Goal: Task Accomplishment & Management: Manage account settings

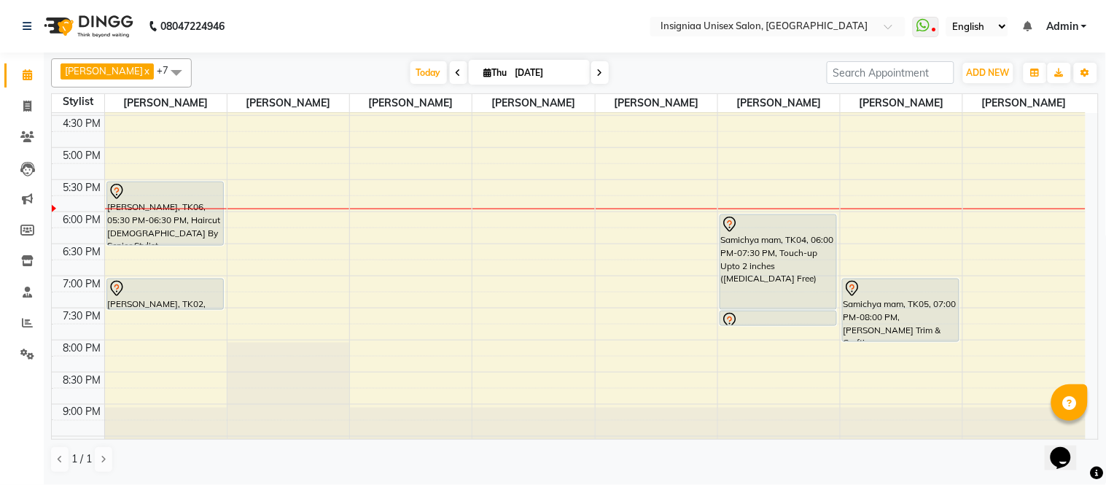
scroll to position [447, 0]
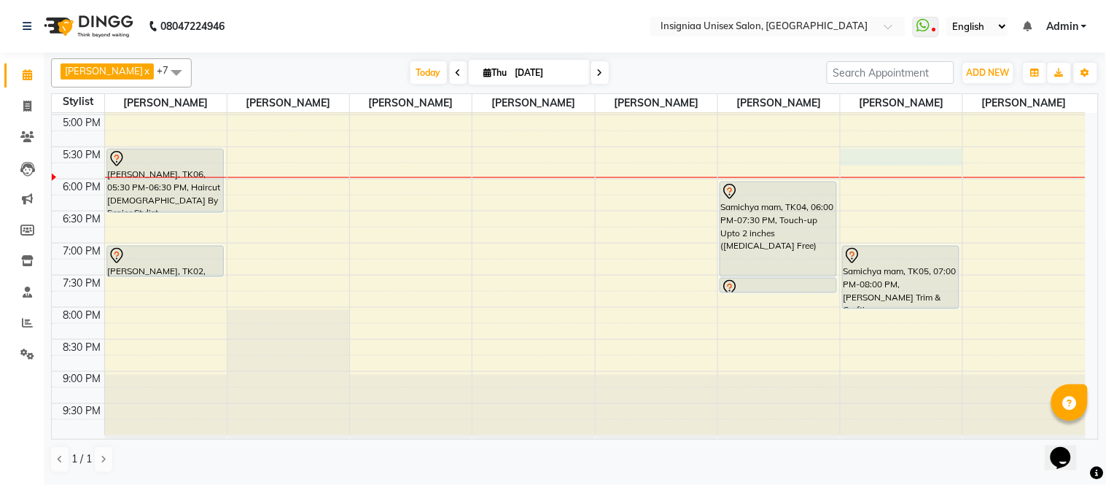
click at [903, 157] on div "10:00 AM 10:30 AM 11:00 AM 11:30 AM 12:00 PM 12:30 PM 1:00 PM 1:30 PM 2:00 PM 2…" at bounding box center [569, 50] width 1034 height 769
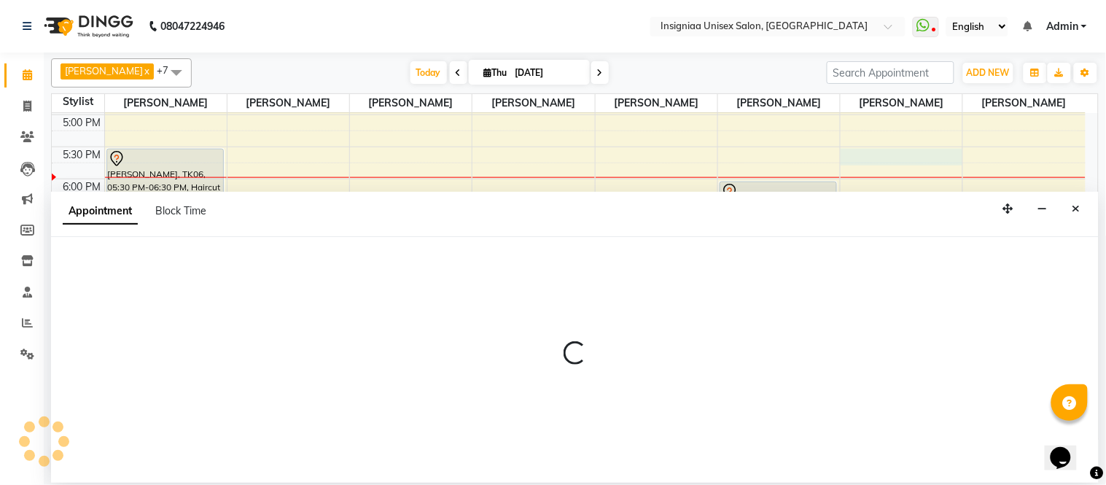
select select "67590"
select select "tentative"
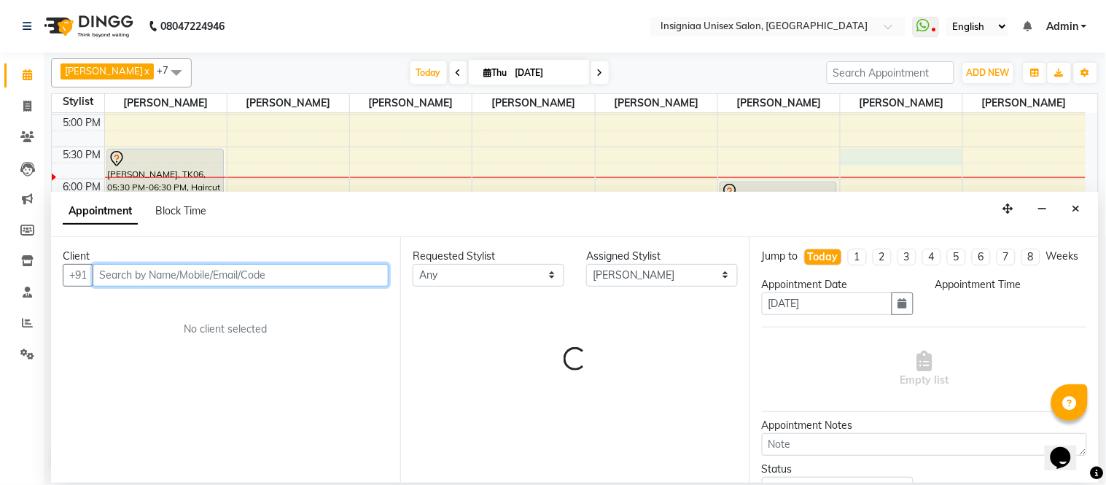
select select "1050"
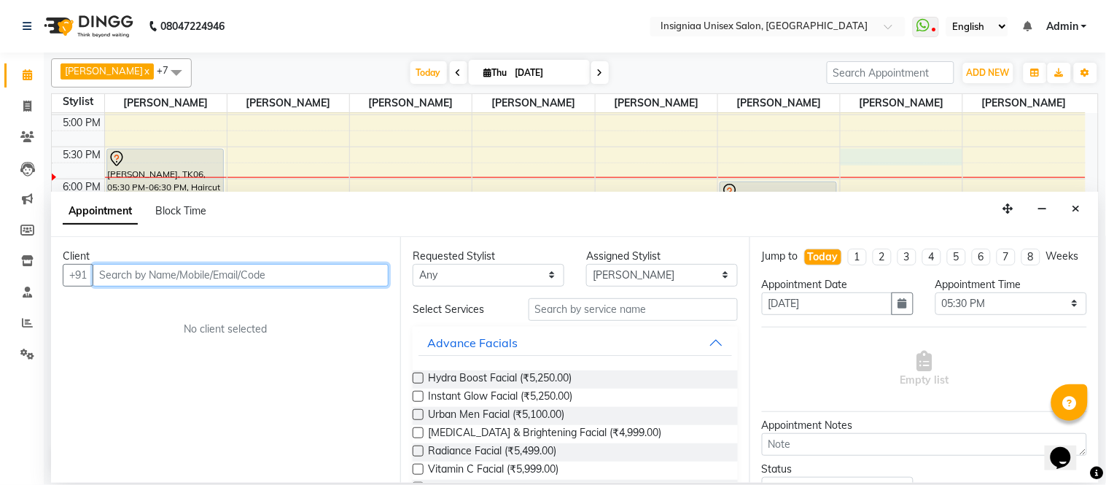
click at [285, 282] on input "text" at bounding box center [241, 275] width 296 height 23
type input "6"
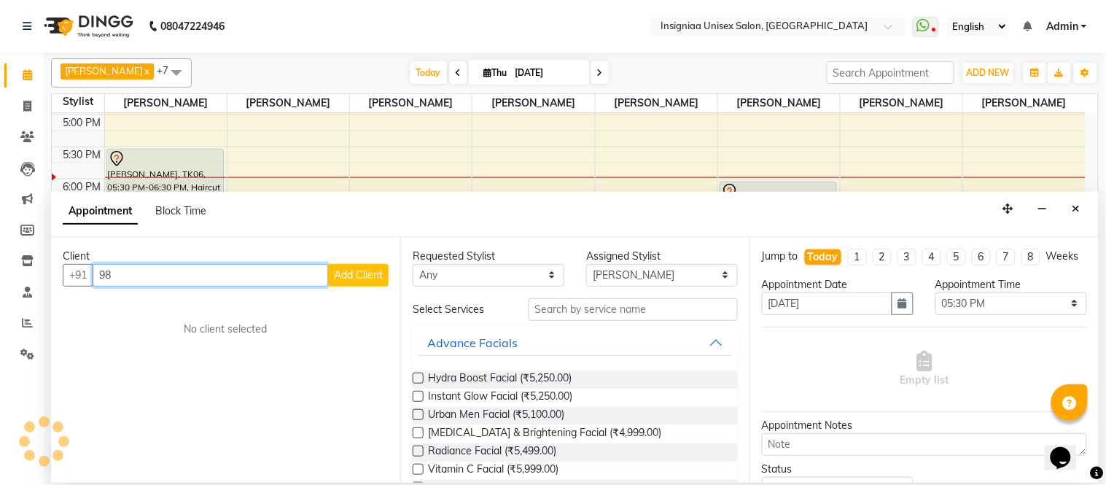
type input "9"
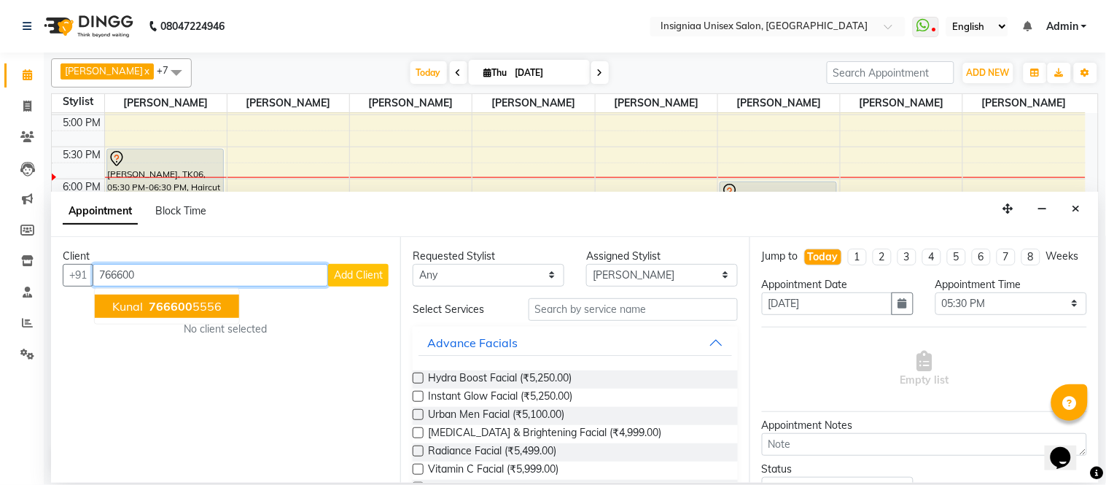
click at [195, 311] on ngb-highlight "766600 5556" at bounding box center [184, 306] width 76 height 15
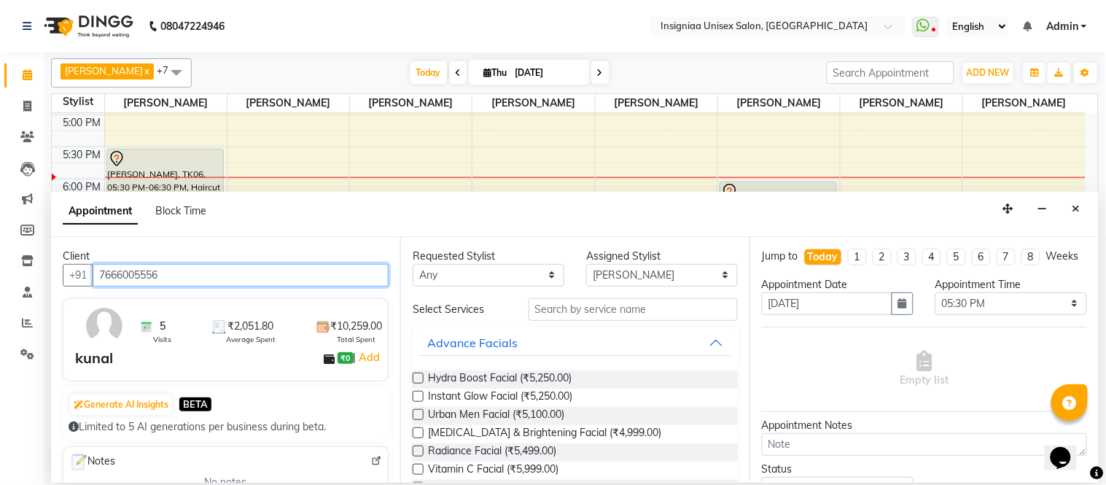
type input "7666005556"
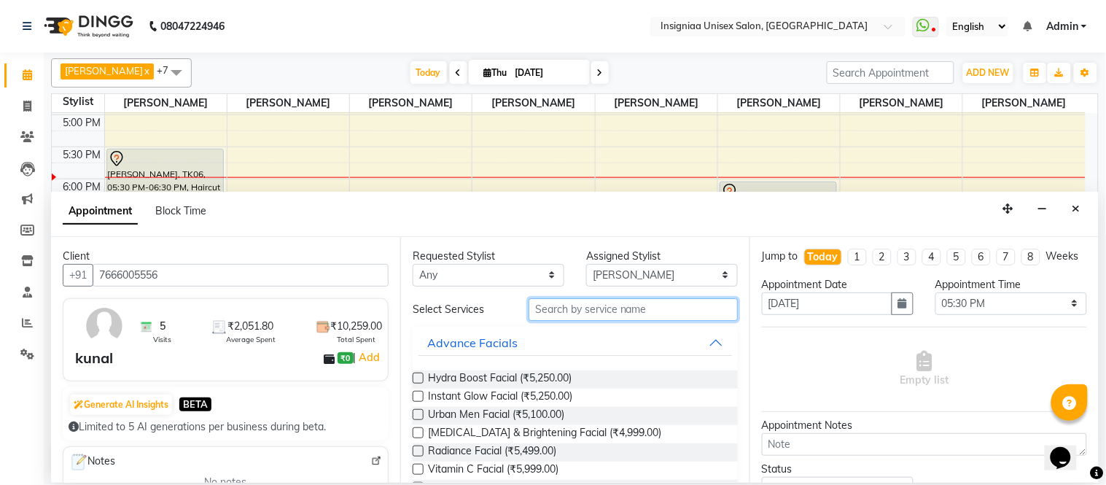
click at [621, 310] on input "text" at bounding box center [633, 309] width 209 height 23
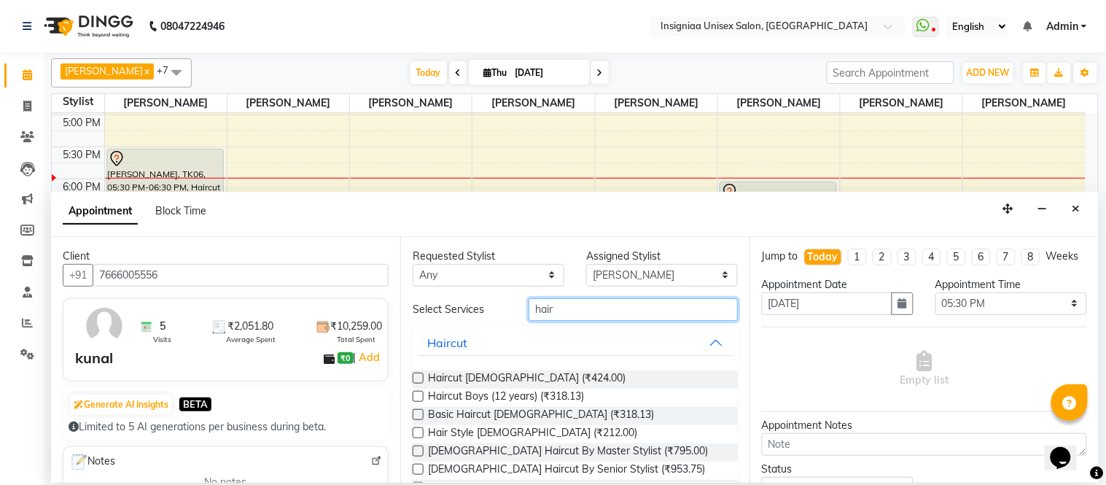
type input "hair"
click at [416, 376] on label at bounding box center [418, 378] width 11 height 11
click at [416, 376] on input "checkbox" at bounding box center [417, 379] width 9 height 9
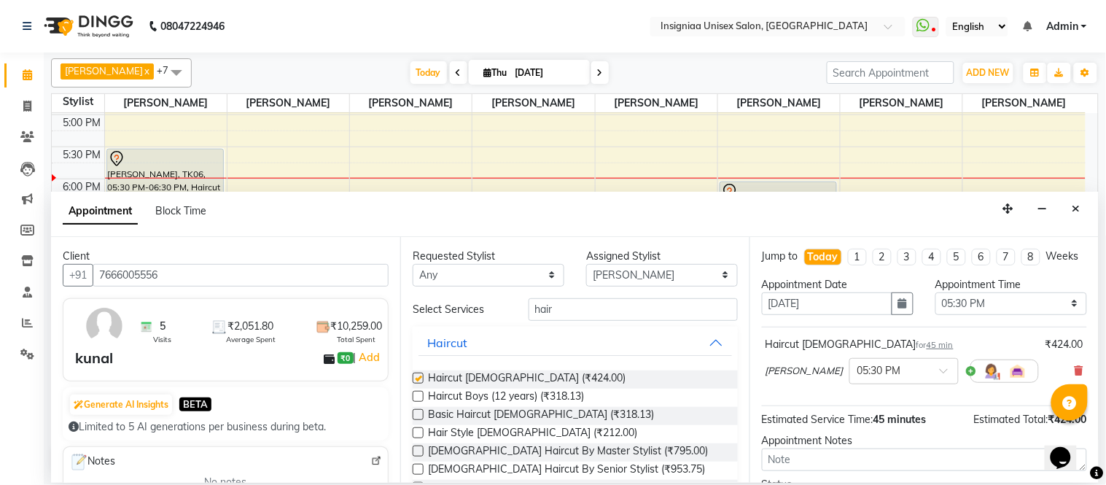
checkbox input "false"
drag, startPoint x: 567, startPoint y: 309, endPoint x: 562, endPoint y: 292, distance: 18.2
click at [571, 310] on input "hair" at bounding box center [633, 309] width 209 height 23
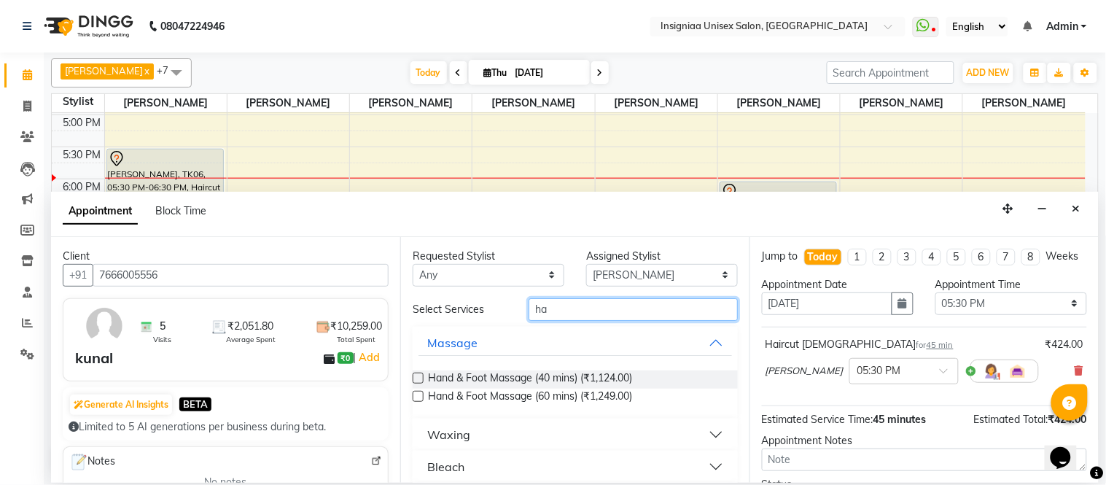
type input "h"
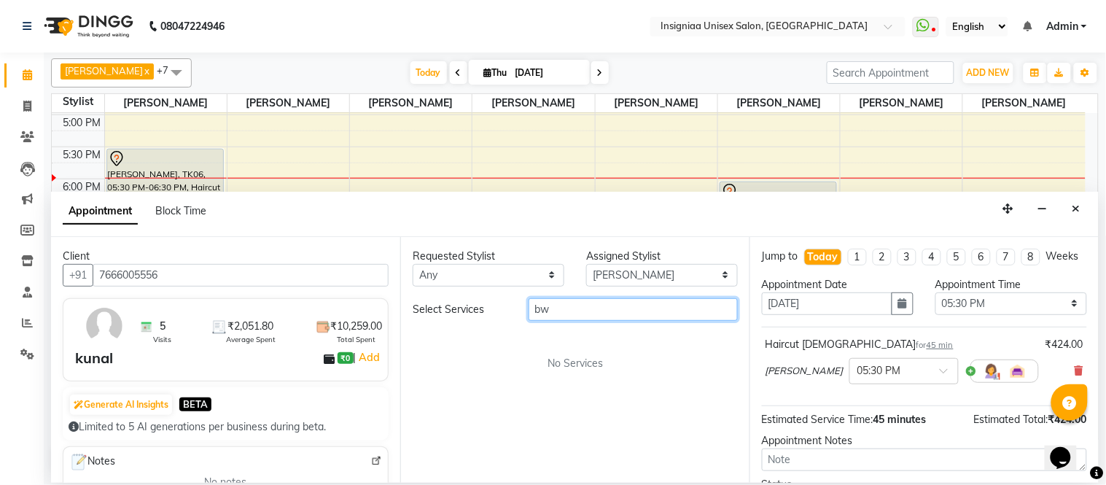
click at [583, 306] on input "bw" at bounding box center [633, 309] width 209 height 23
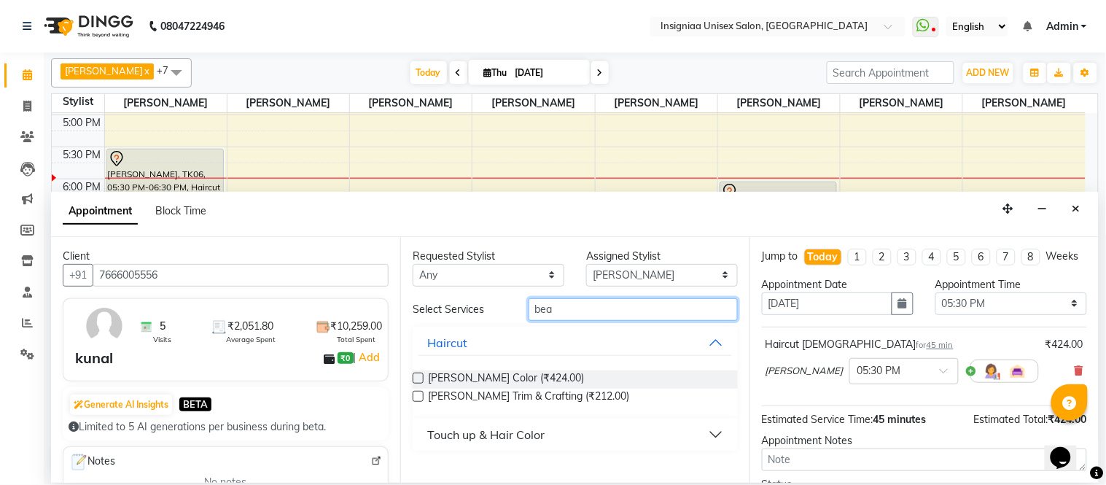
type input "bea"
click at [414, 397] on label at bounding box center [418, 396] width 11 height 11
click at [414, 397] on input "checkbox" at bounding box center [417, 397] width 9 height 9
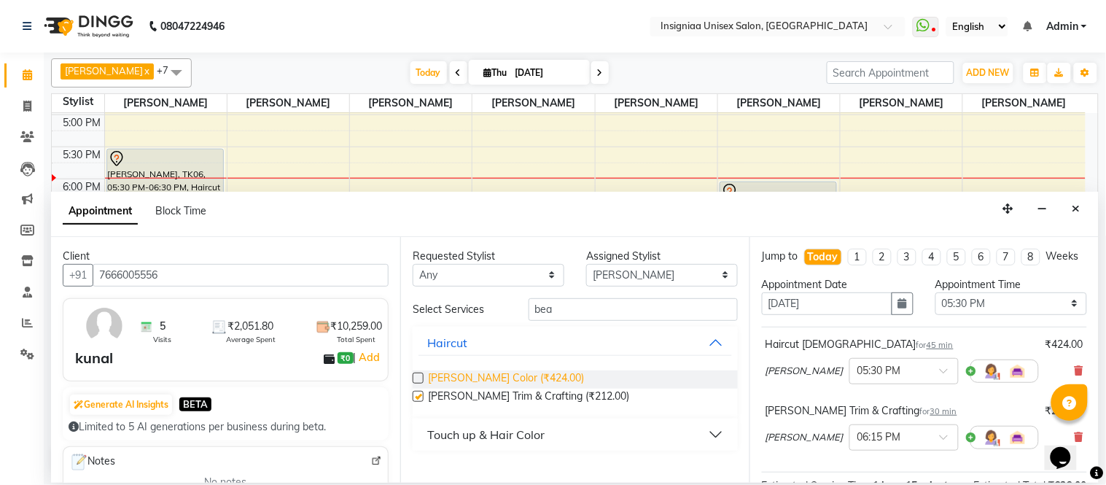
checkbox input "false"
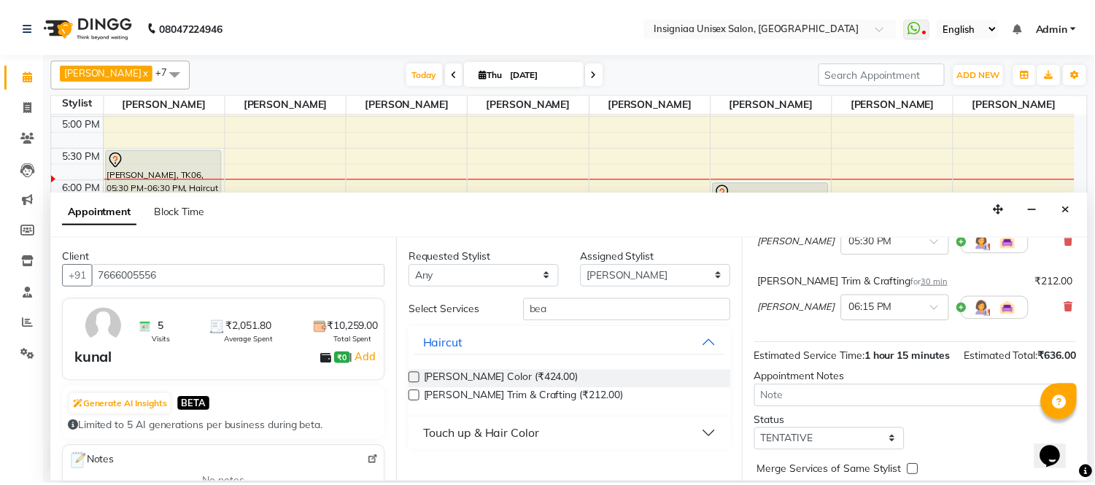
scroll to position [219, 0]
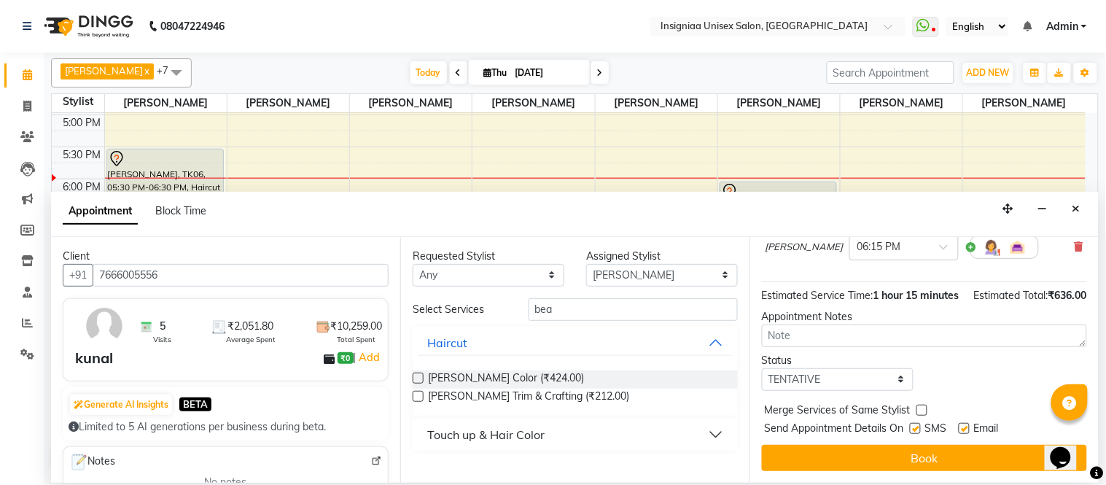
click at [967, 431] on label at bounding box center [964, 428] width 11 height 11
click at [967, 431] on input "checkbox" at bounding box center [963, 429] width 9 height 9
checkbox input "false"
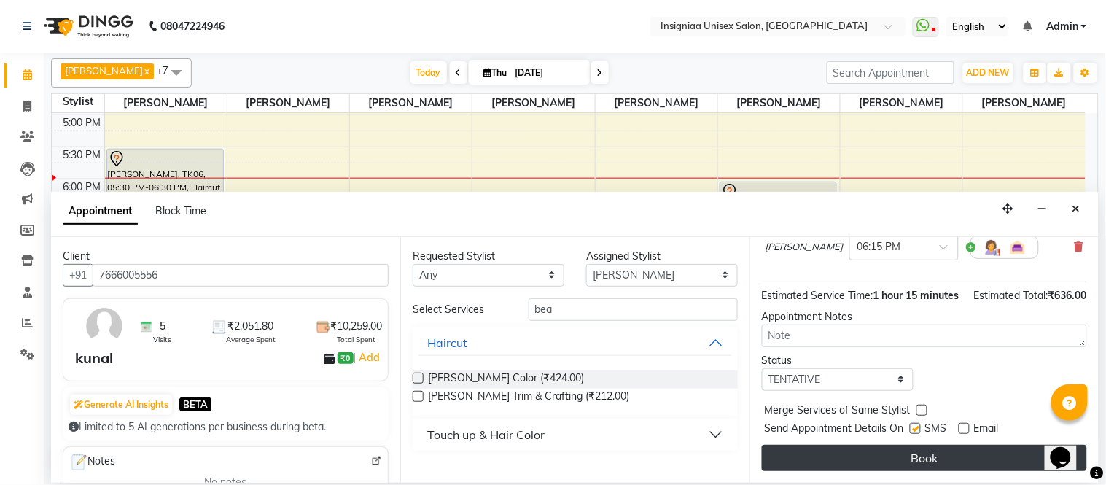
click at [968, 458] on button "Book" at bounding box center [924, 458] width 325 height 26
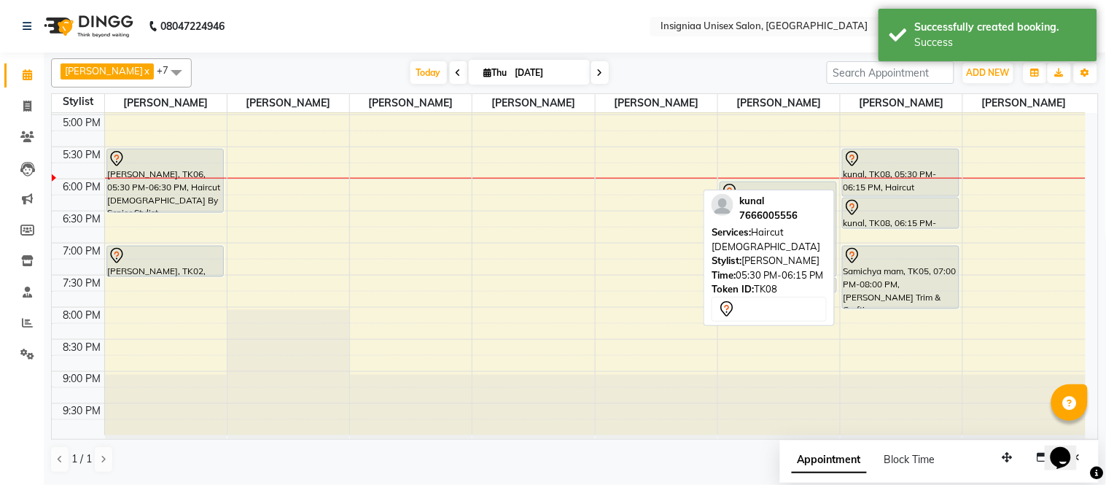
click at [891, 179] on div "kunal, TK08, 05:30 PM-06:15 PM, Haircut [DEMOGRAPHIC_DATA]" at bounding box center [901, 172] width 116 height 47
select select "7"
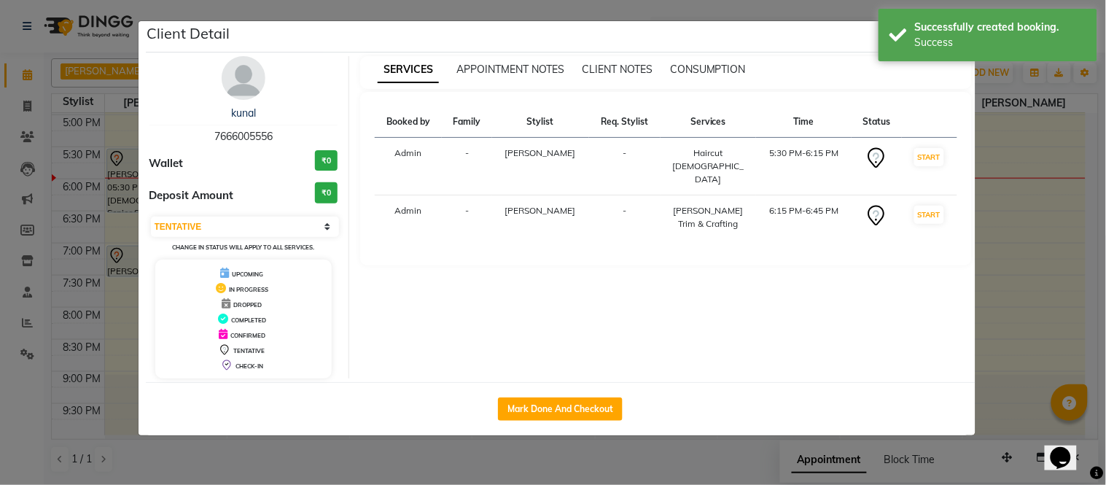
click at [543, 411] on button "Mark Done And Checkout" at bounding box center [560, 408] width 125 height 23
select select "6999"
select select "service"
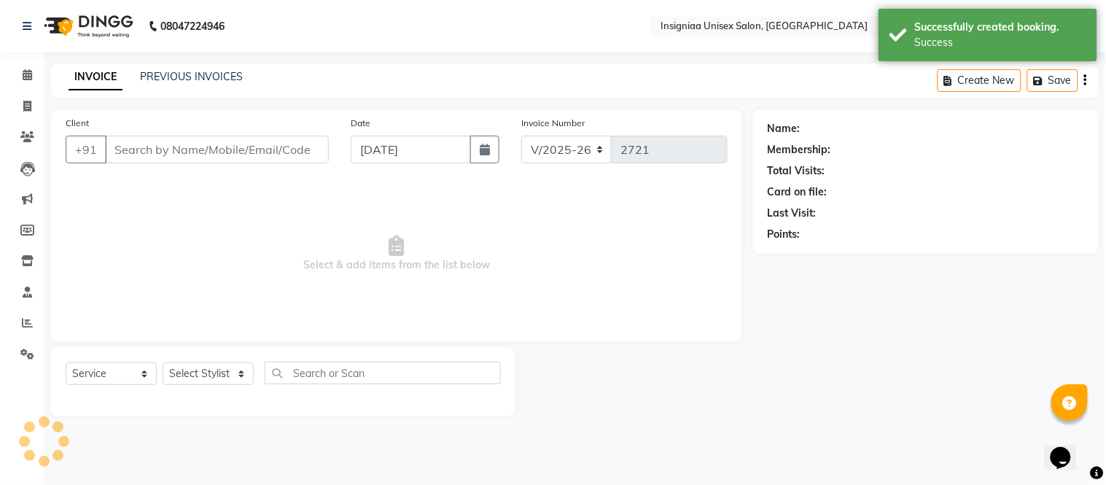
select select "3"
type input "7666005556"
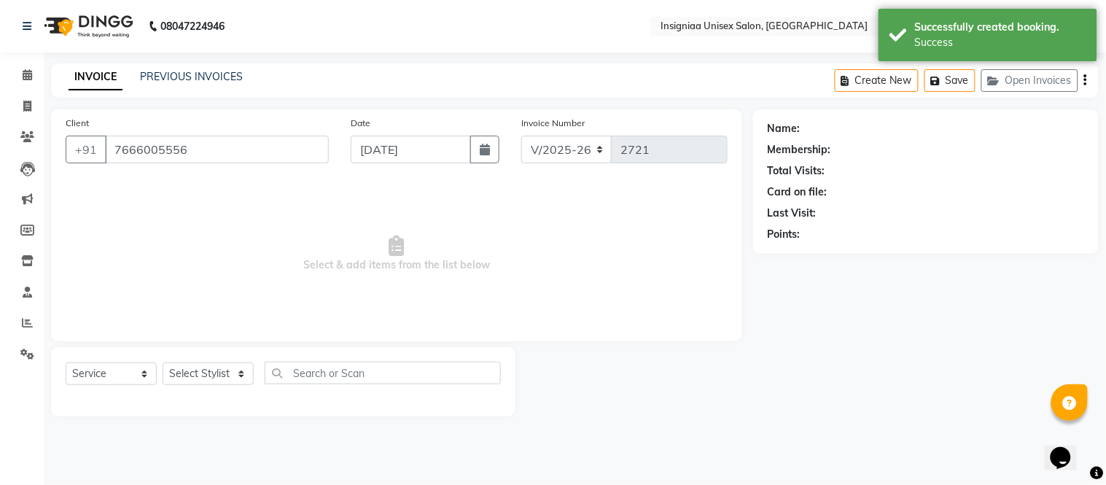
select select "67590"
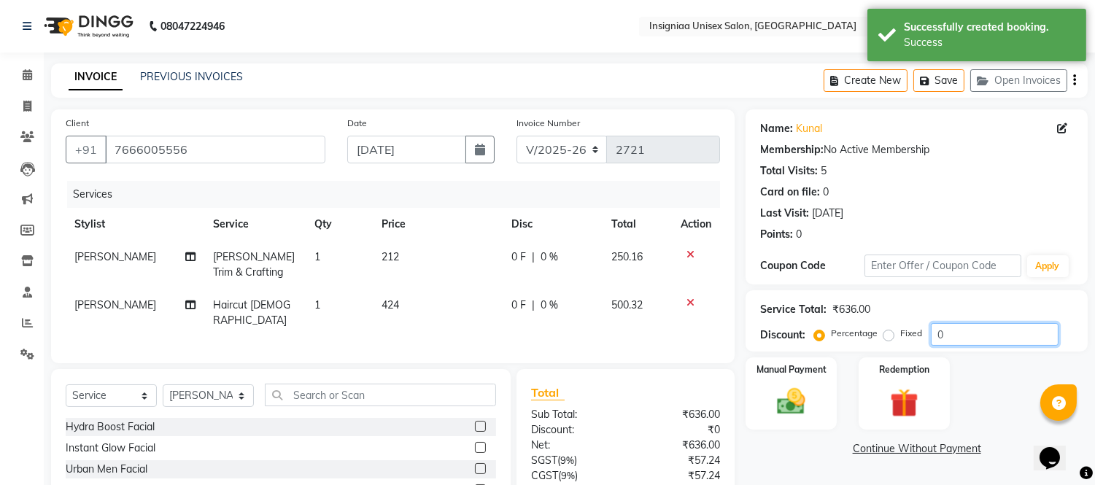
drag, startPoint x: 990, startPoint y: 338, endPoint x: 1002, endPoint y: 319, distance: 22.9
click at [992, 338] on input "0" at bounding box center [994, 334] width 128 height 23
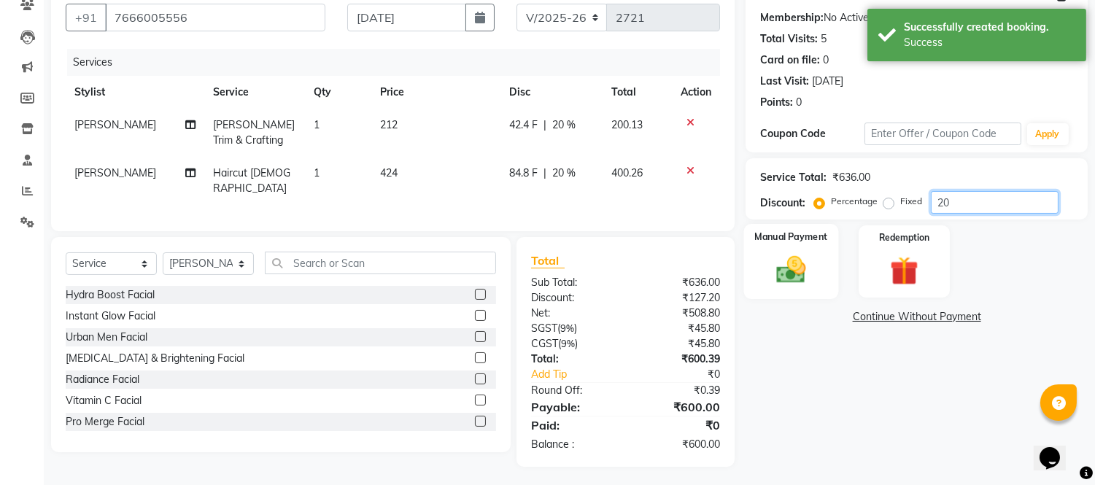
type input "20"
drag, startPoint x: 788, startPoint y: 279, endPoint x: 774, endPoint y: 290, distance: 18.2
click at [788, 279] on img at bounding box center [791, 270] width 48 height 34
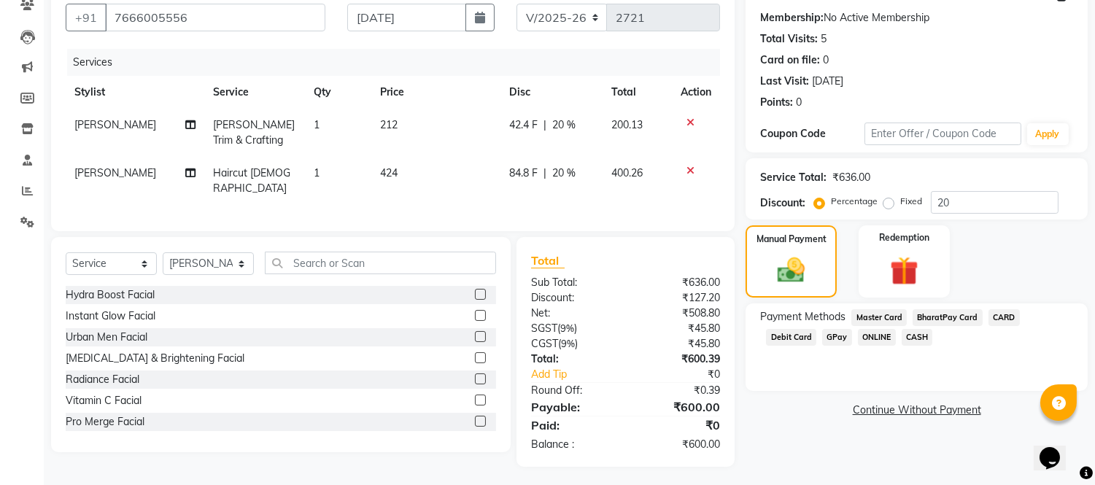
click at [901, 338] on span "CASH" at bounding box center [916, 337] width 31 height 17
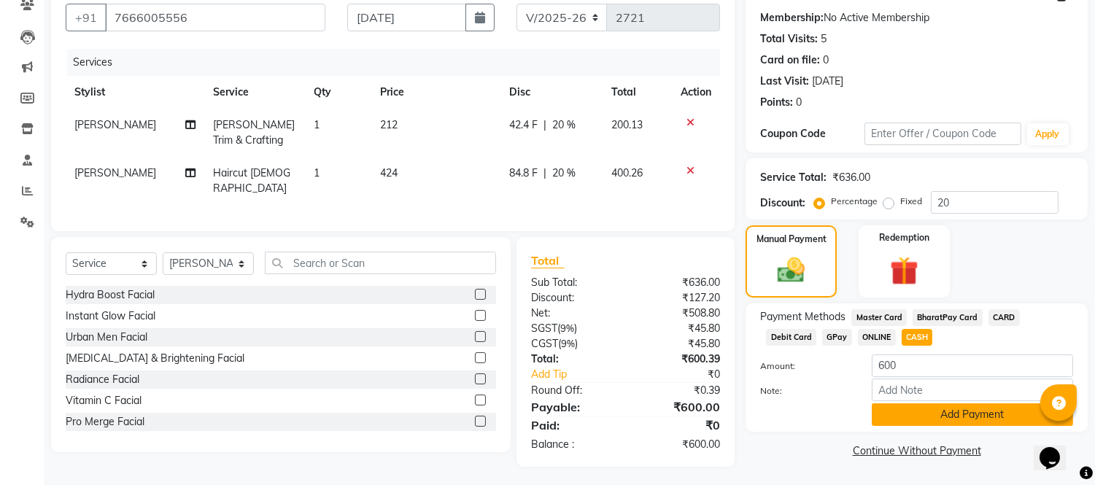
click at [1001, 419] on button "Add Payment" at bounding box center [971, 414] width 201 height 23
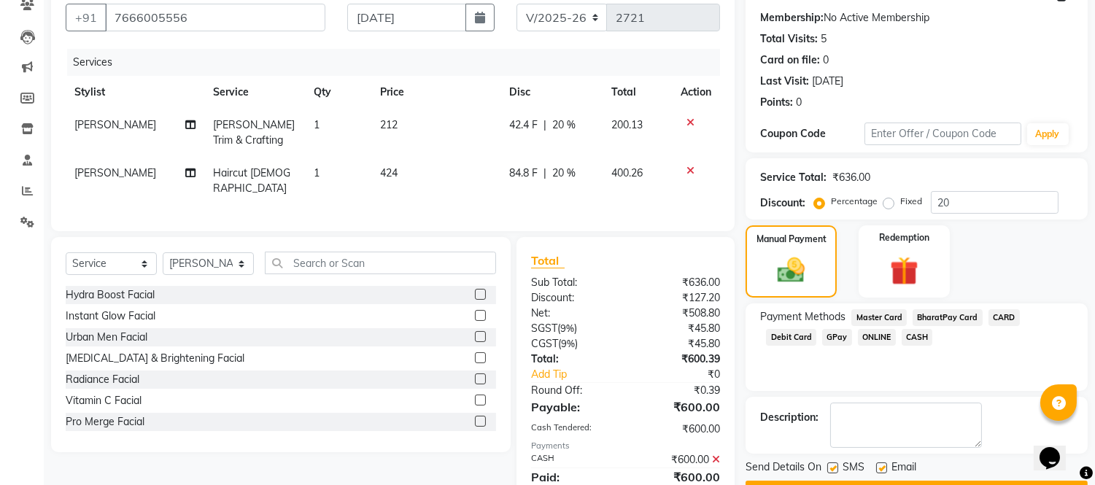
scroll to position [184, 0]
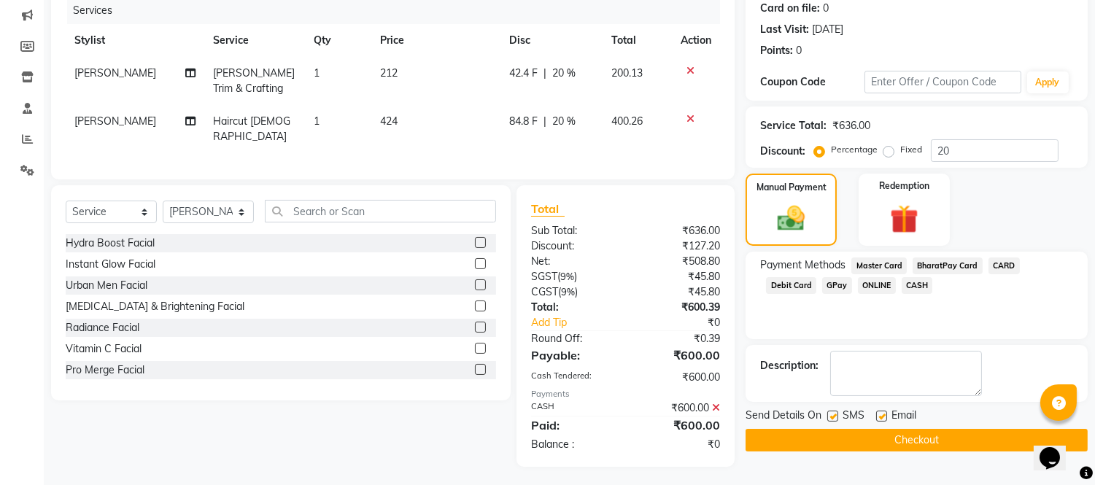
click at [881, 416] on label at bounding box center [881, 416] width 11 height 11
click at [881, 416] on input "checkbox" at bounding box center [880, 416] width 9 height 9
checkbox input "false"
click at [881, 435] on button "Checkout" at bounding box center [916, 440] width 342 height 23
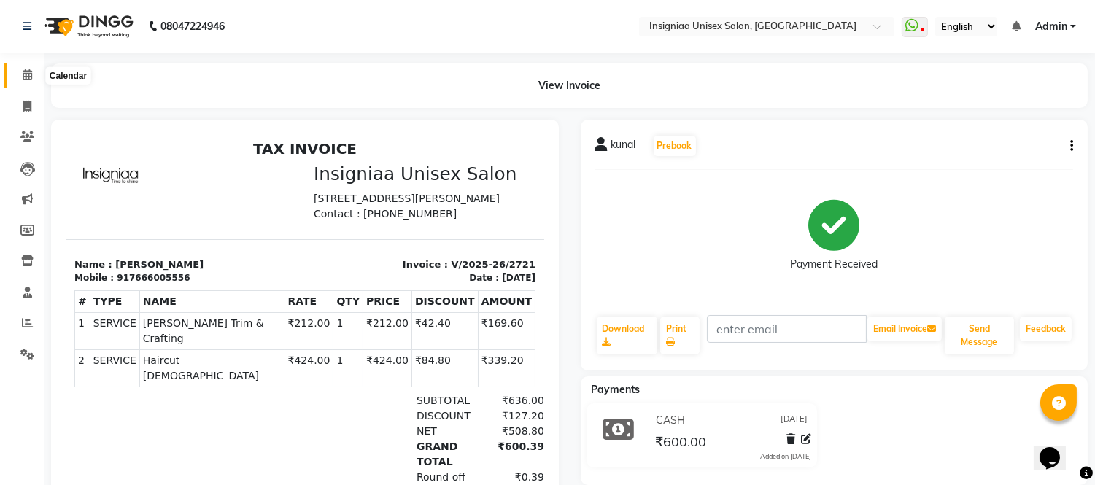
click at [17, 74] on span at bounding box center [28, 75] width 26 height 17
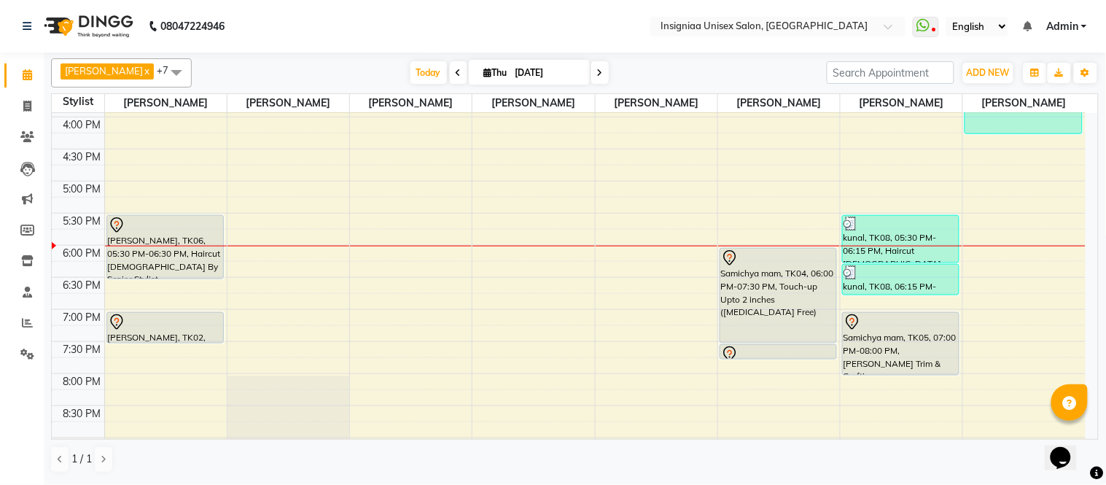
scroll to position [419, 0]
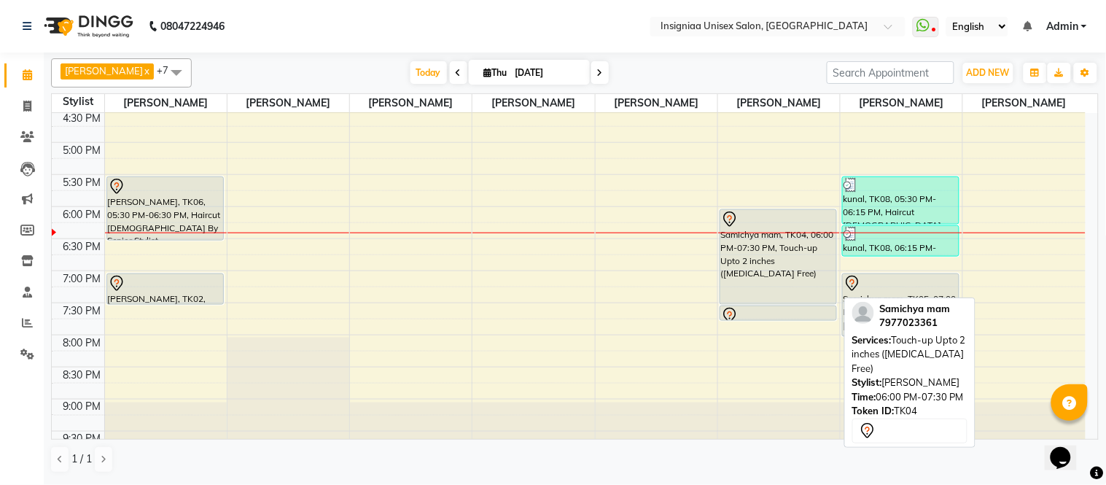
click at [779, 279] on div "Samichya mam, TK04, 06:00 PM-07:30 PM, Touch-up Upto 2 inches ([MEDICAL_DATA] F…" at bounding box center [778, 257] width 116 height 94
select select "7"
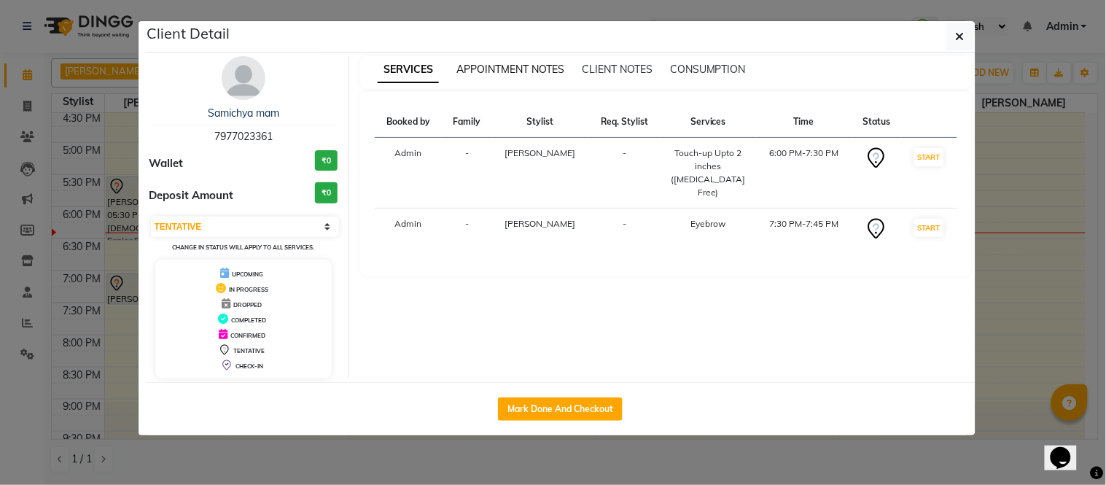
click at [533, 69] on span "APPOINTMENT NOTES" at bounding box center [510, 69] width 108 height 13
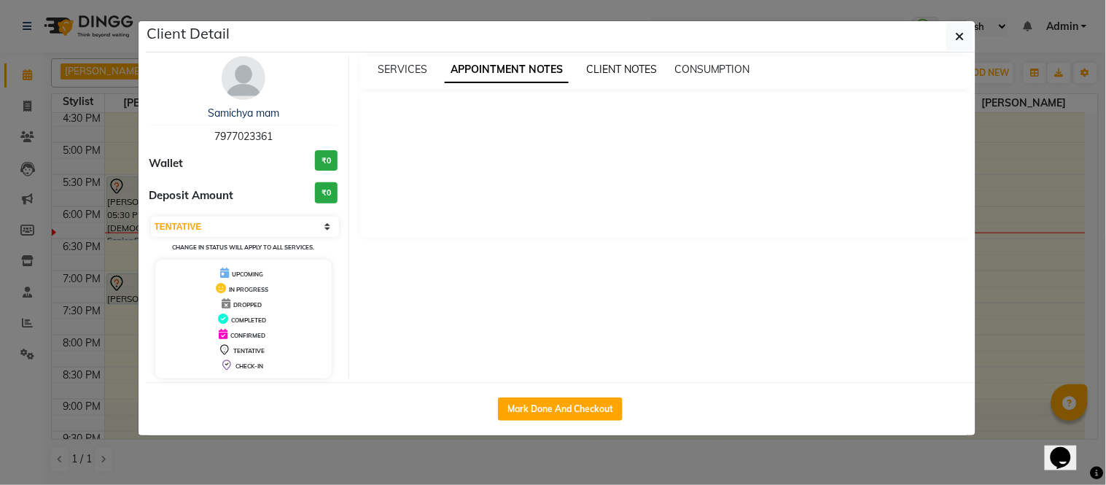
click at [595, 73] on span "CLIENT NOTES" at bounding box center [621, 69] width 71 height 13
click at [688, 71] on span "CONSUMPTION" at bounding box center [711, 69] width 76 height 13
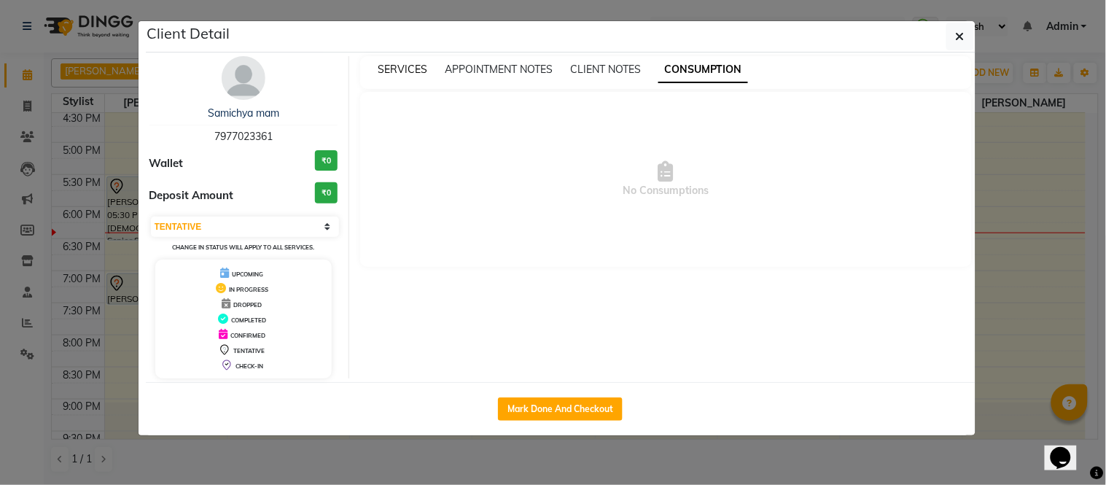
drag, startPoint x: 401, startPoint y: 66, endPoint x: 410, endPoint y: 66, distance: 8.8
click at [402, 66] on span "SERVICES" at bounding box center [403, 69] width 50 height 13
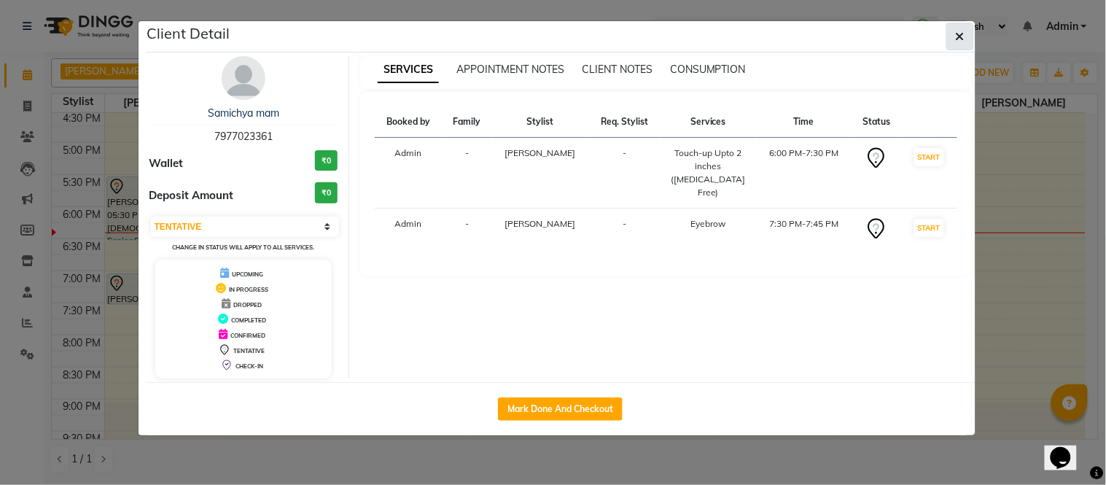
click at [963, 35] on icon "button" at bounding box center [960, 37] width 9 height 12
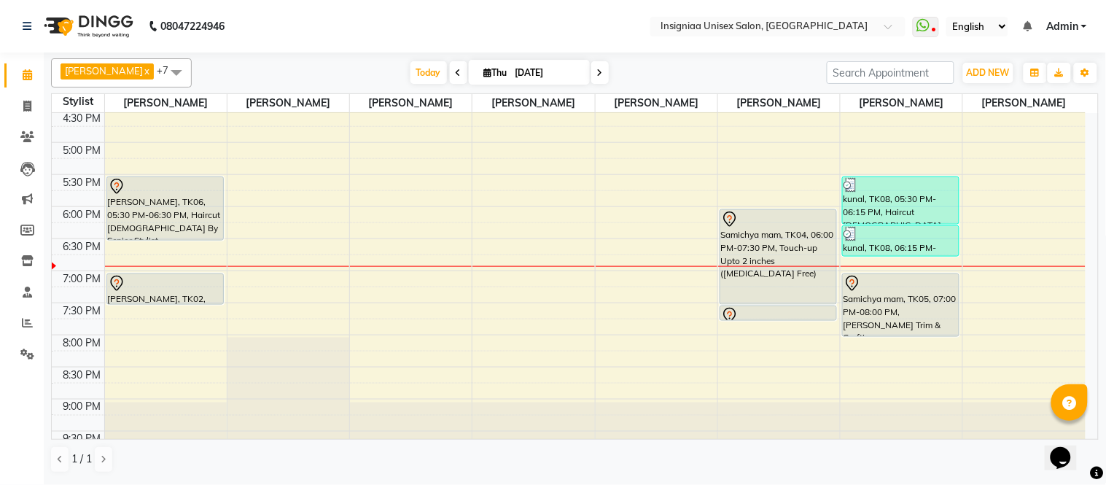
click at [538, 227] on div "10:00 AM 10:30 AM 11:00 AM 11:30 AM 12:00 PM 12:30 PM 1:00 PM 1:30 PM 2:00 PM 2…" at bounding box center [569, 78] width 1034 height 769
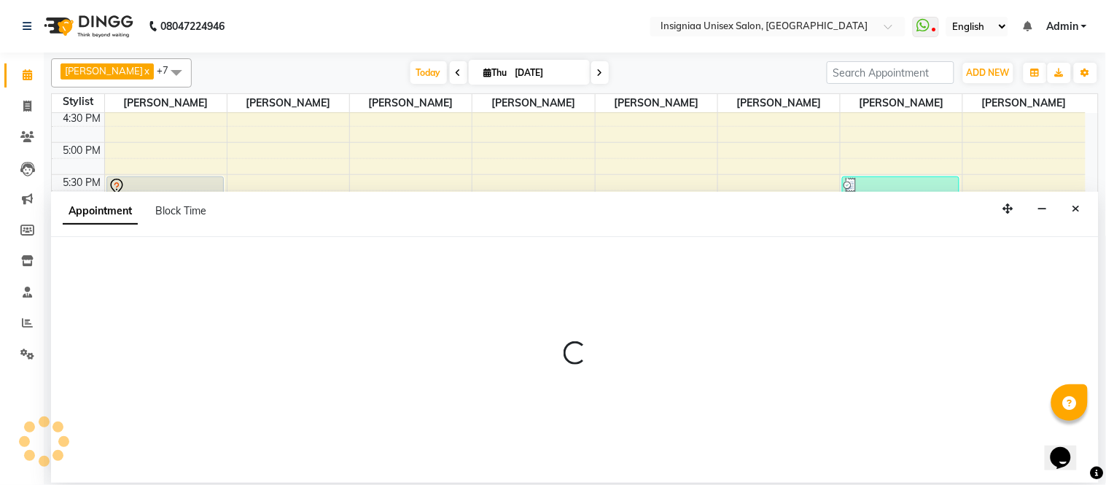
select select "58134"
select select "1095"
select select "tentative"
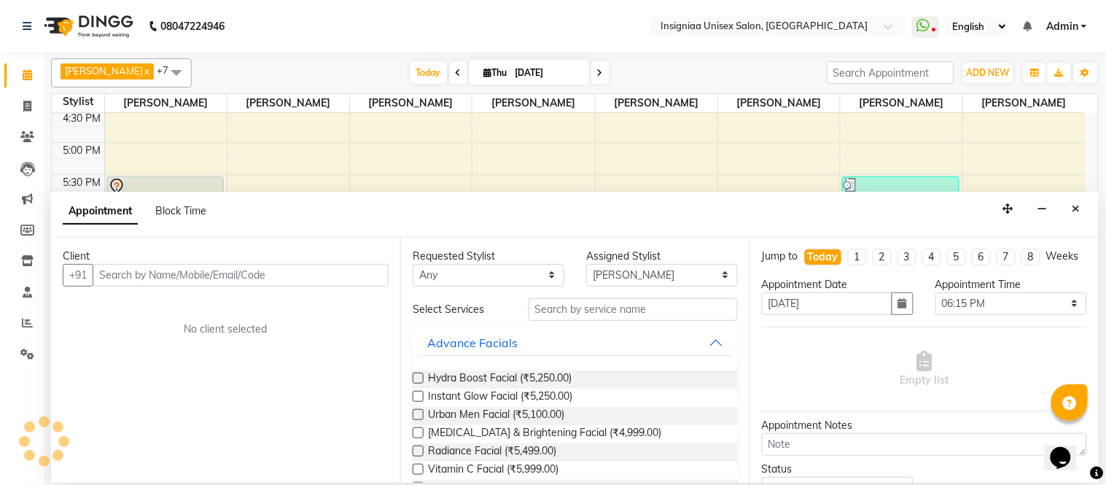
click at [306, 274] on input "text" at bounding box center [241, 275] width 296 height 23
click at [265, 283] on input "o7fgiurouuthhgjjiuiu" at bounding box center [211, 275] width 236 height 23
click at [263, 278] on input "o7fgiurouuthhgjjiuiu" at bounding box center [211, 275] width 236 height 23
click at [249, 272] on input "o7fgiurouuthhgjjiuiu" at bounding box center [211, 275] width 236 height 23
type input "o"
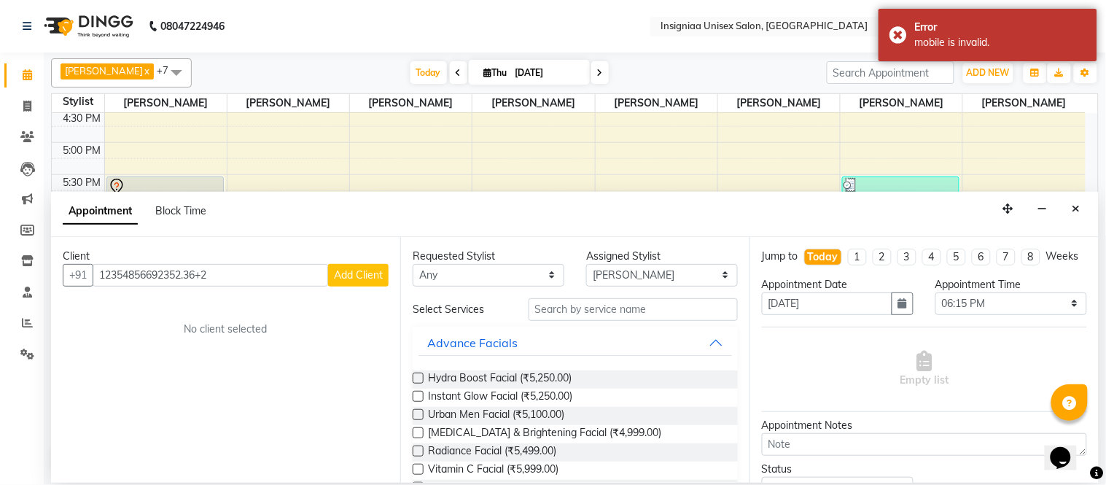
click at [227, 275] on input "12354856692352.36+2" at bounding box center [211, 275] width 236 height 23
click at [227, 273] on input "12354856692352665449" at bounding box center [211, 275] width 236 height 23
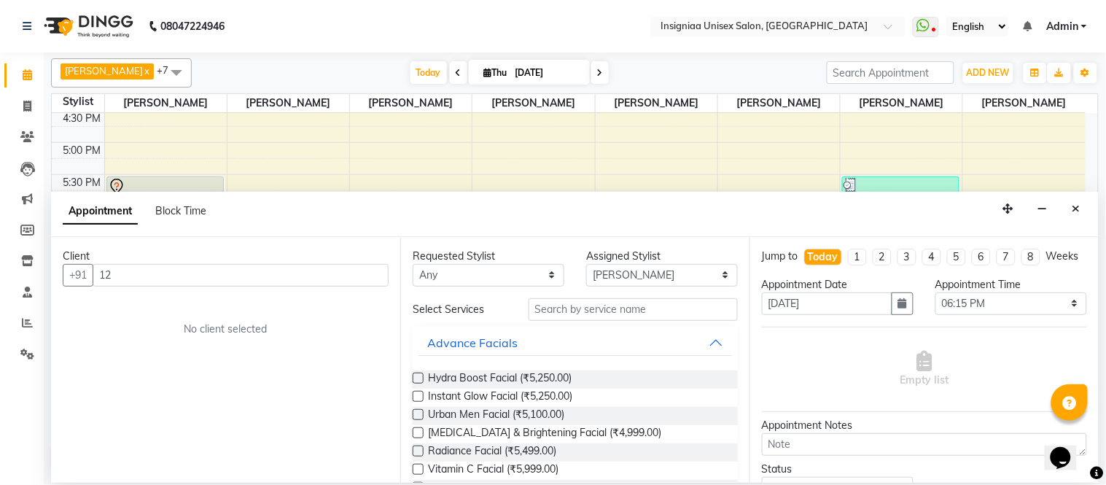
type input "1"
drag, startPoint x: 277, startPoint y: 276, endPoint x: 299, endPoint y: 276, distance: 21.9
click at [280, 276] on input "1023335743875474" at bounding box center [211, 275] width 236 height 23
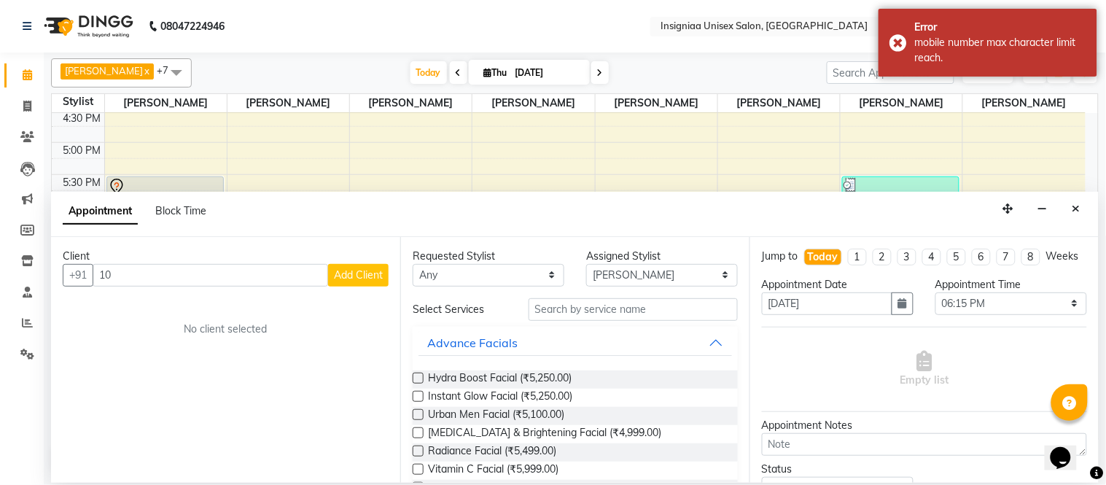
type input "1"
click at [275, 281] on input "text" at bounding box center [241, 275] width 296 height 23
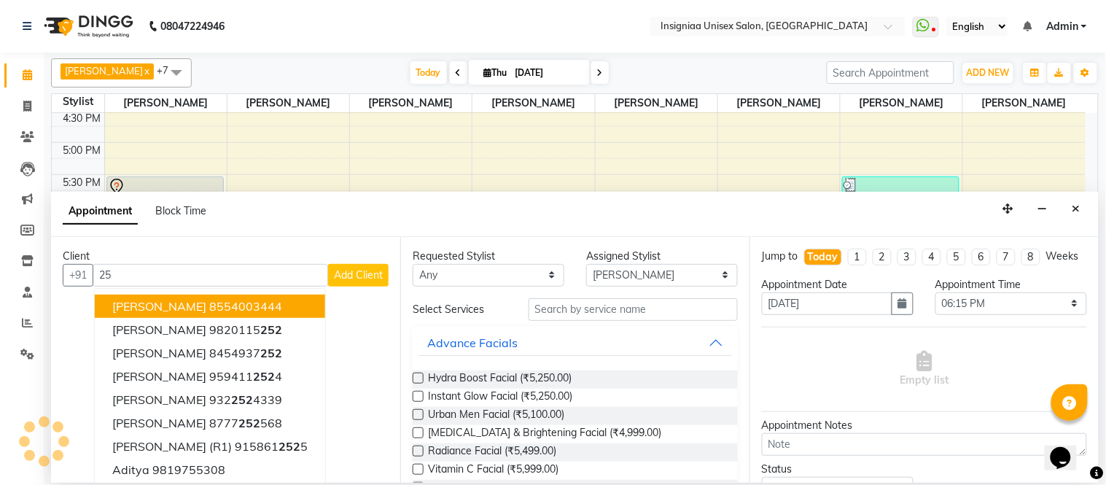
type input "2"
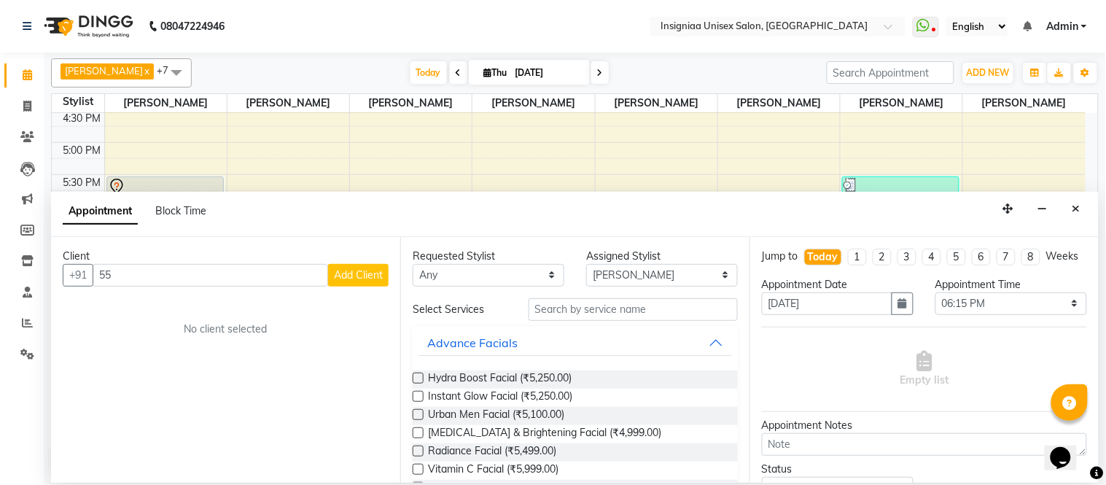
type input "5"
click at [1081, 206] on icon "Close" at bounding box center [1077, 208] width 8 height 10
